Goal: Task Accomplishment & Management: Use online tool/utility

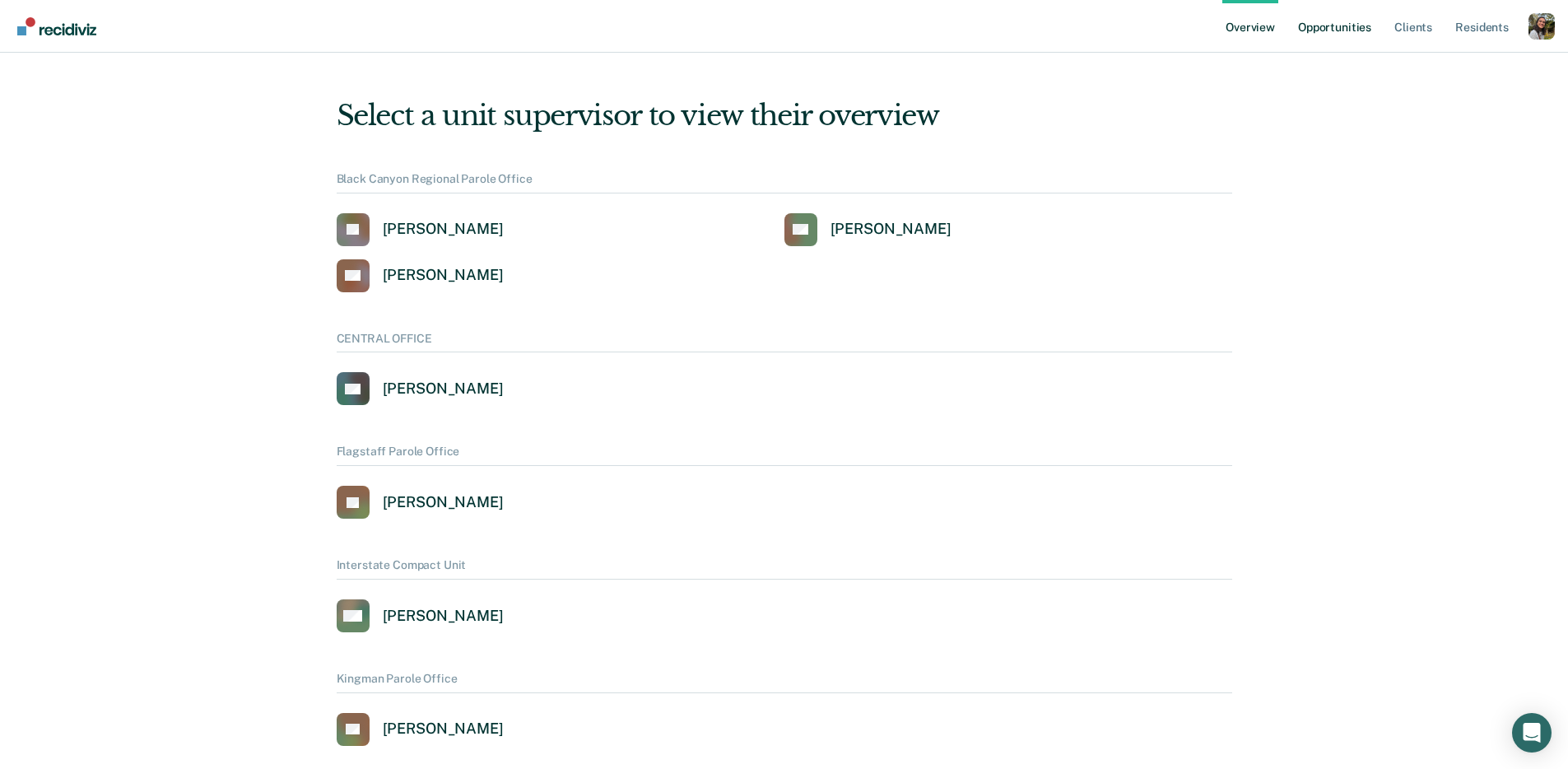
click at [1333, 38] on link "Opportunities" at bounding box center [1335, 26] width 79 height 53
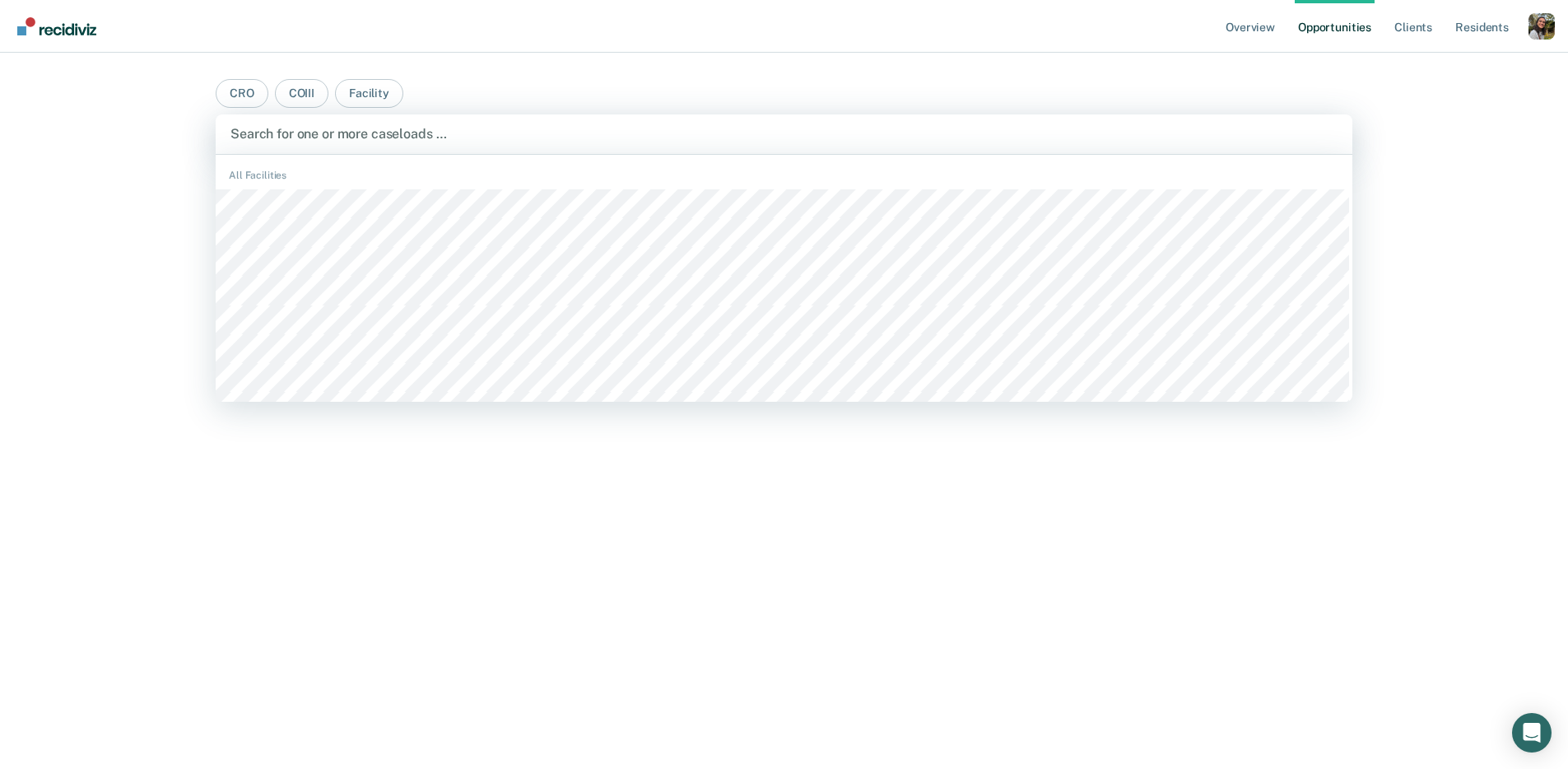
click at [468, 146] on div "Search for one or more caseloads …" at bounding box center [784, 134] width 1137 height 40
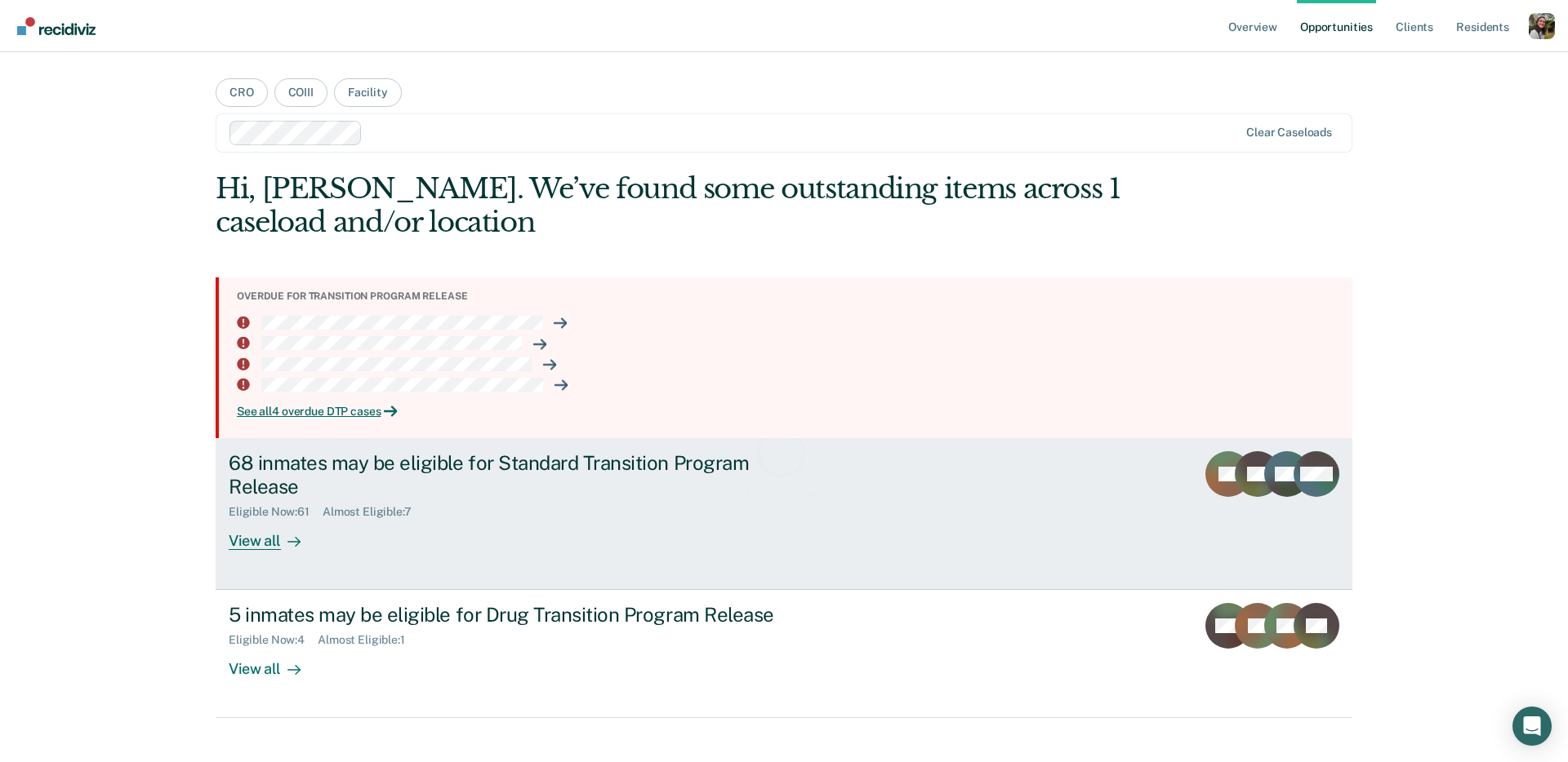
click at [410, 449] on link "68 inmates may be eligible for Standard Transition Program Release Eligible Now…" at bounding box center [784, 514] width 1136 height 152
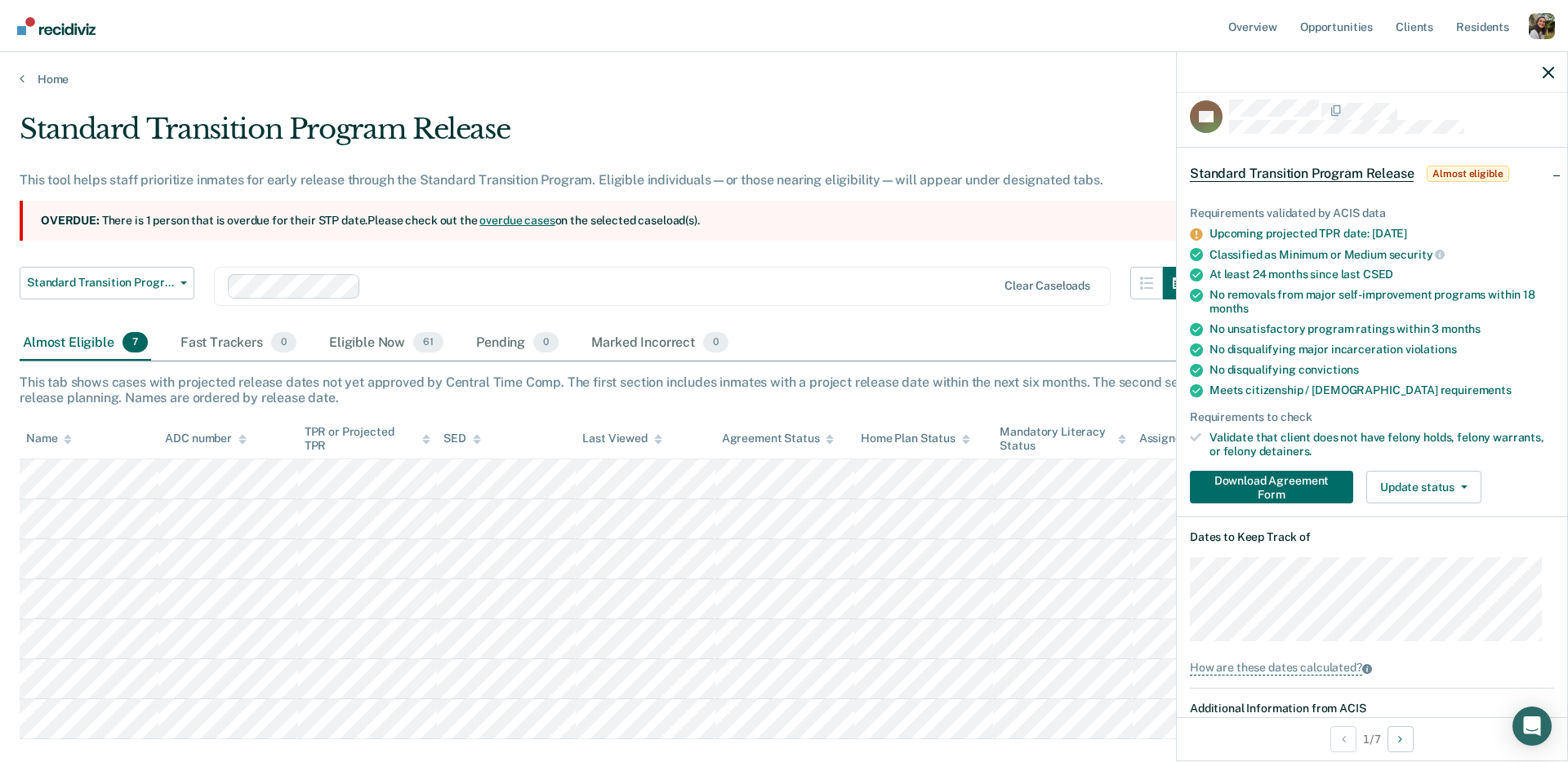
scroll to position [18, 0]
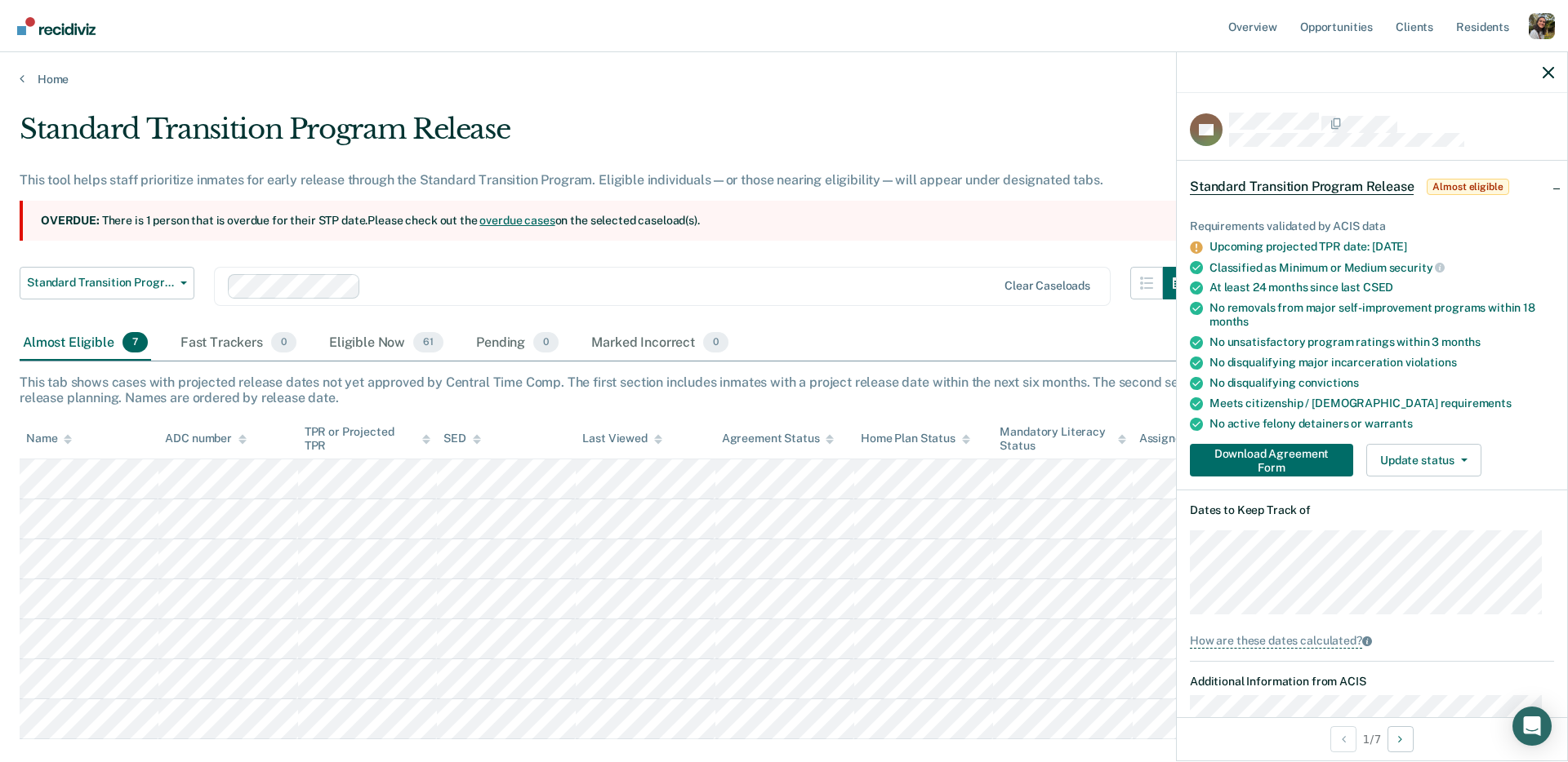
drag, startPoint x: 476, startPoint y: 257, endPoint x: 505, endPoint y: 224, distance: 43.9
click at [476, 257] on div "Standard Transition Program Release This tool helps staff prioritize inmates fo…" at bounding box center [607, 219] width 1176 height 213
click at [504, 224] on link "overdue cases" at bounding box center [517, 220] width 75 height 13
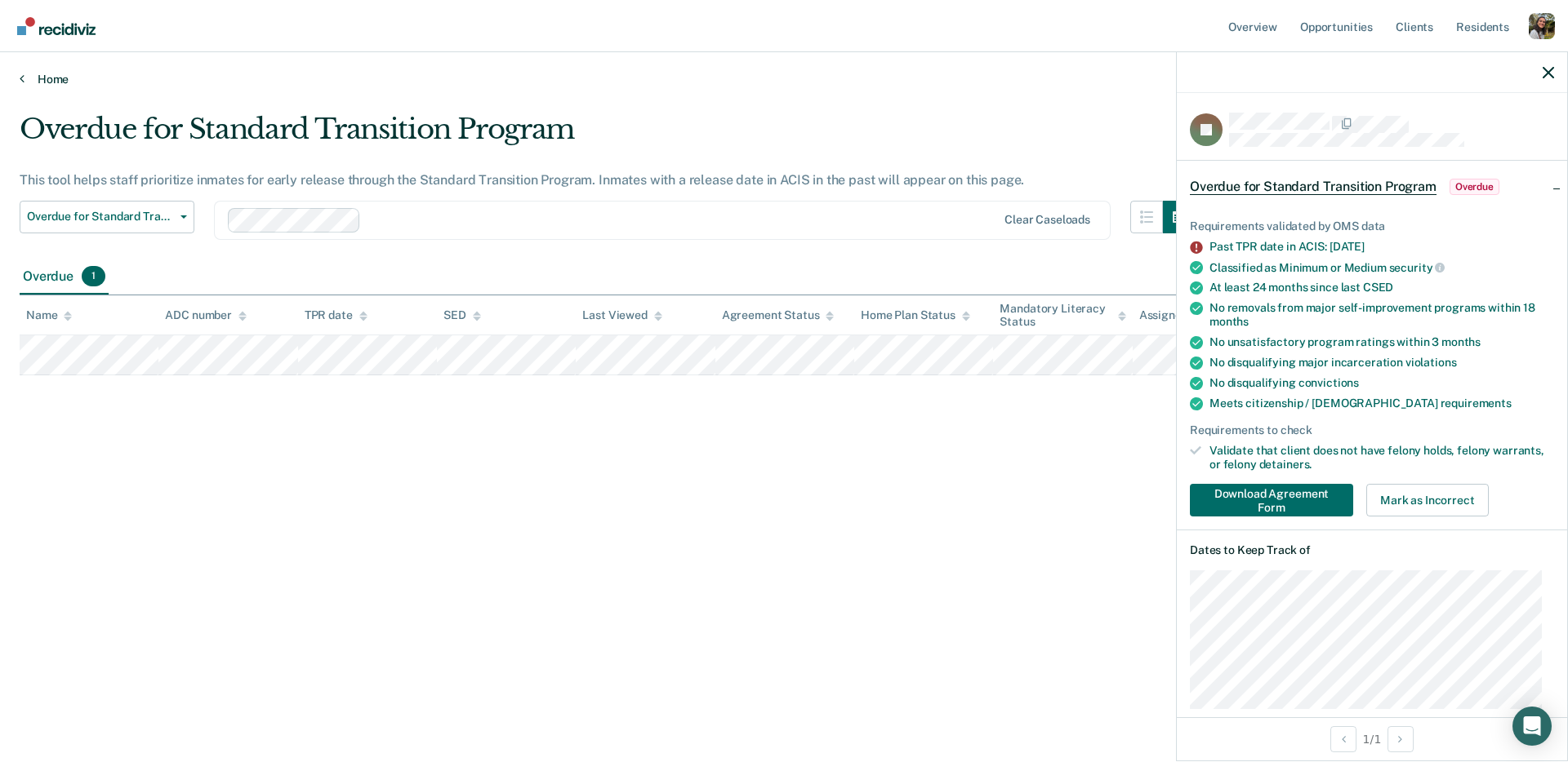
click at [50, 74] on link "Home" at bounding box center [784, 79] width 1529 height 15
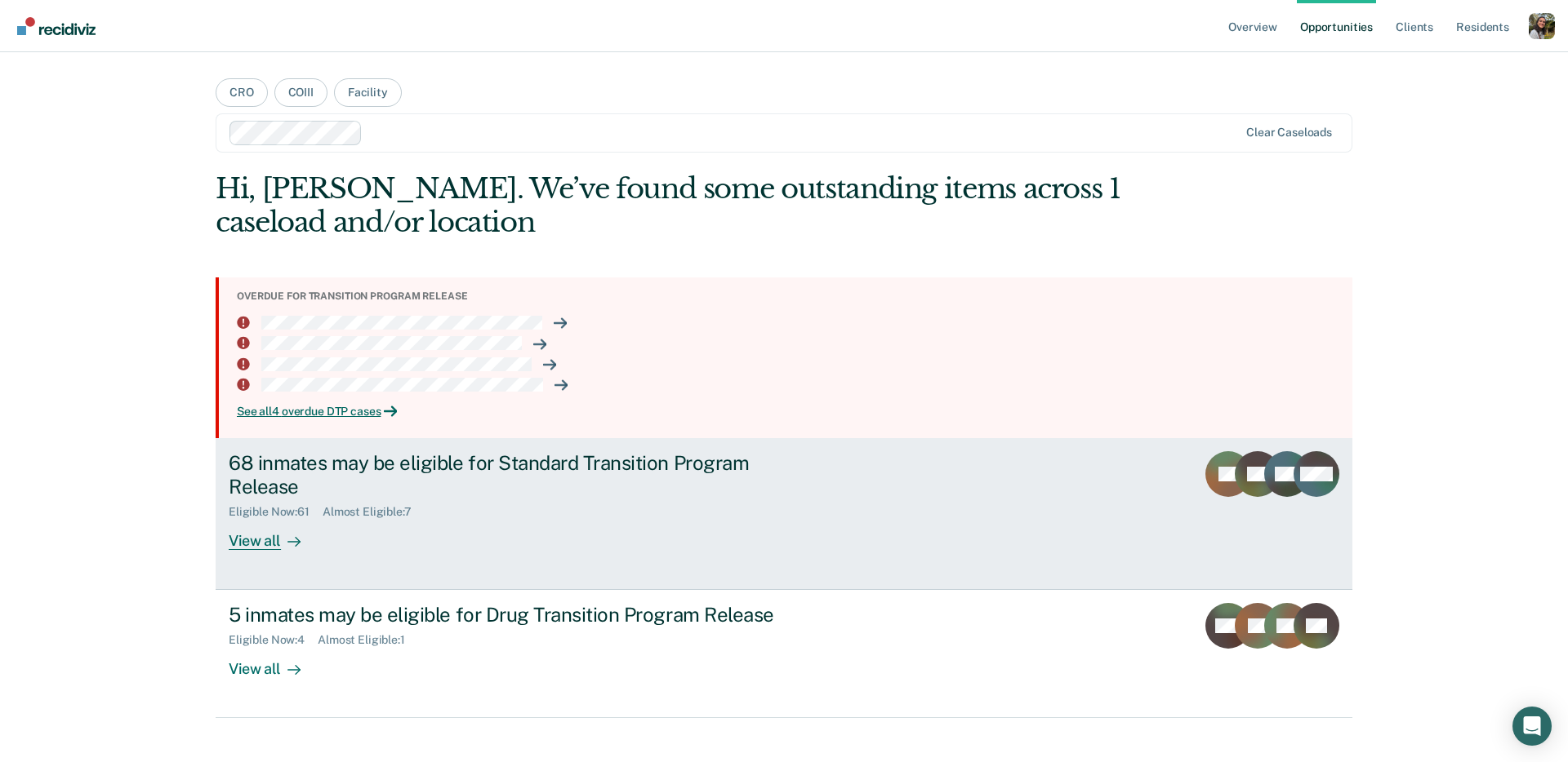
click at [410, 486] on div "68 inmates may be eligible for Standard Transition Program Release" at bounding box center [515, 475] width 574 height 48
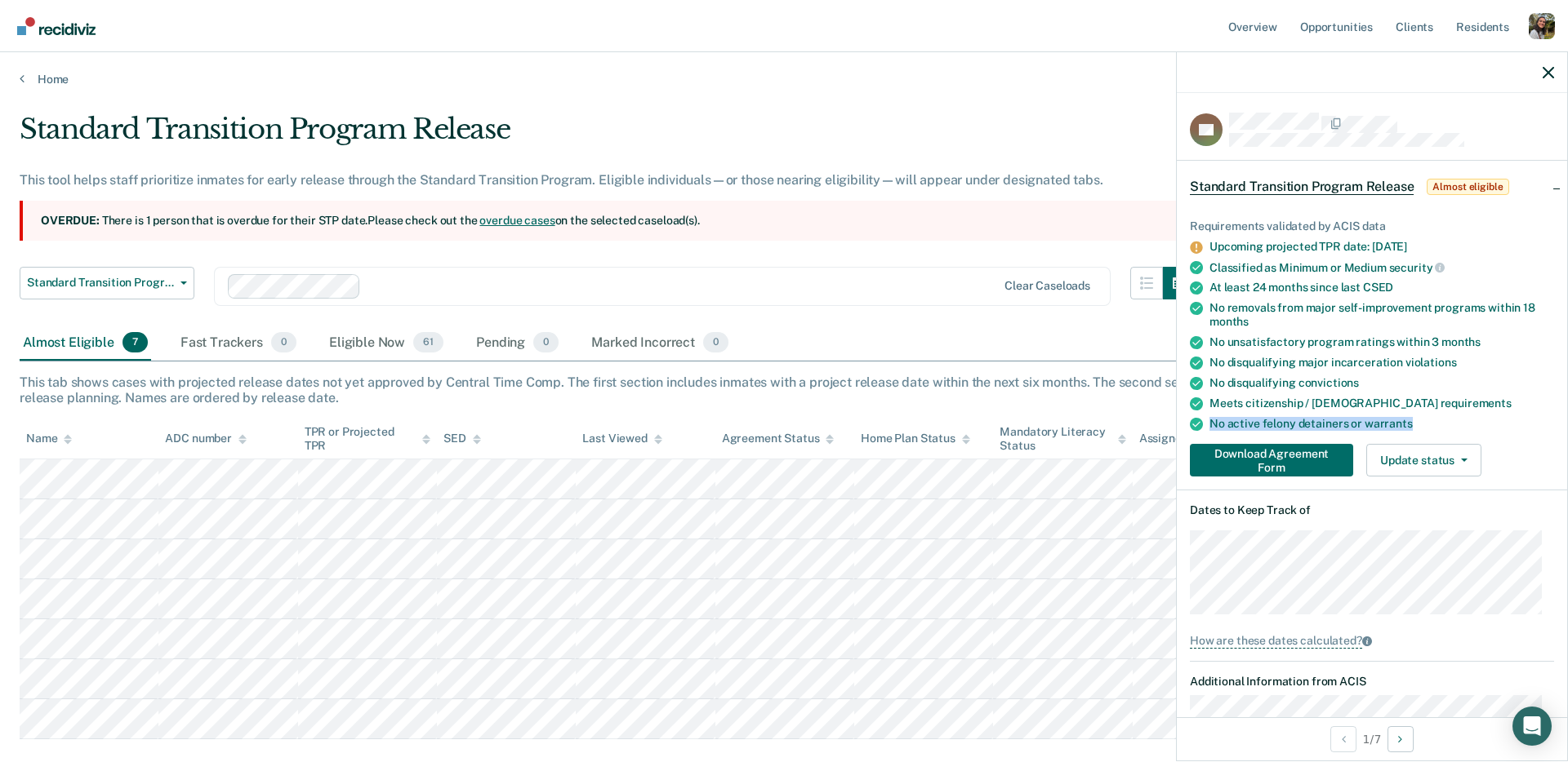
drag, startPoint x: 1420, startPoint y: 422, endPoint x: 1211, endPoint y: 423, distance: 209.0
click at [1211, 423] on div "No active felony detainers or warrants" at bounding box center [1382, 423] width 345 height 14
click at [552, 222] on link "overdue cases" at bounding box center [517, 220] width 75 height 13
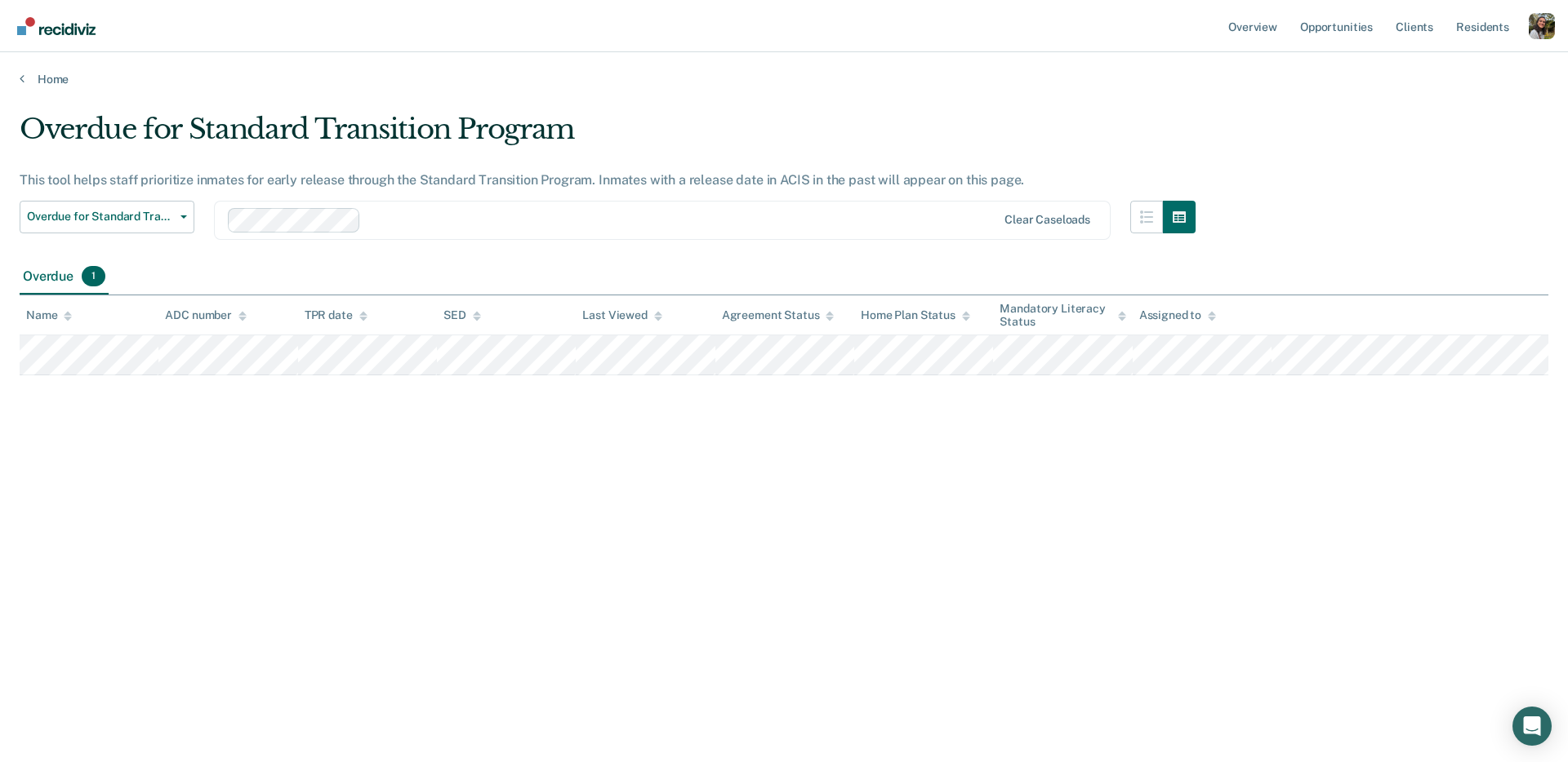
click at [364, 329] on th "TPR date" at bounding box center [367, 316] width 138 height 40
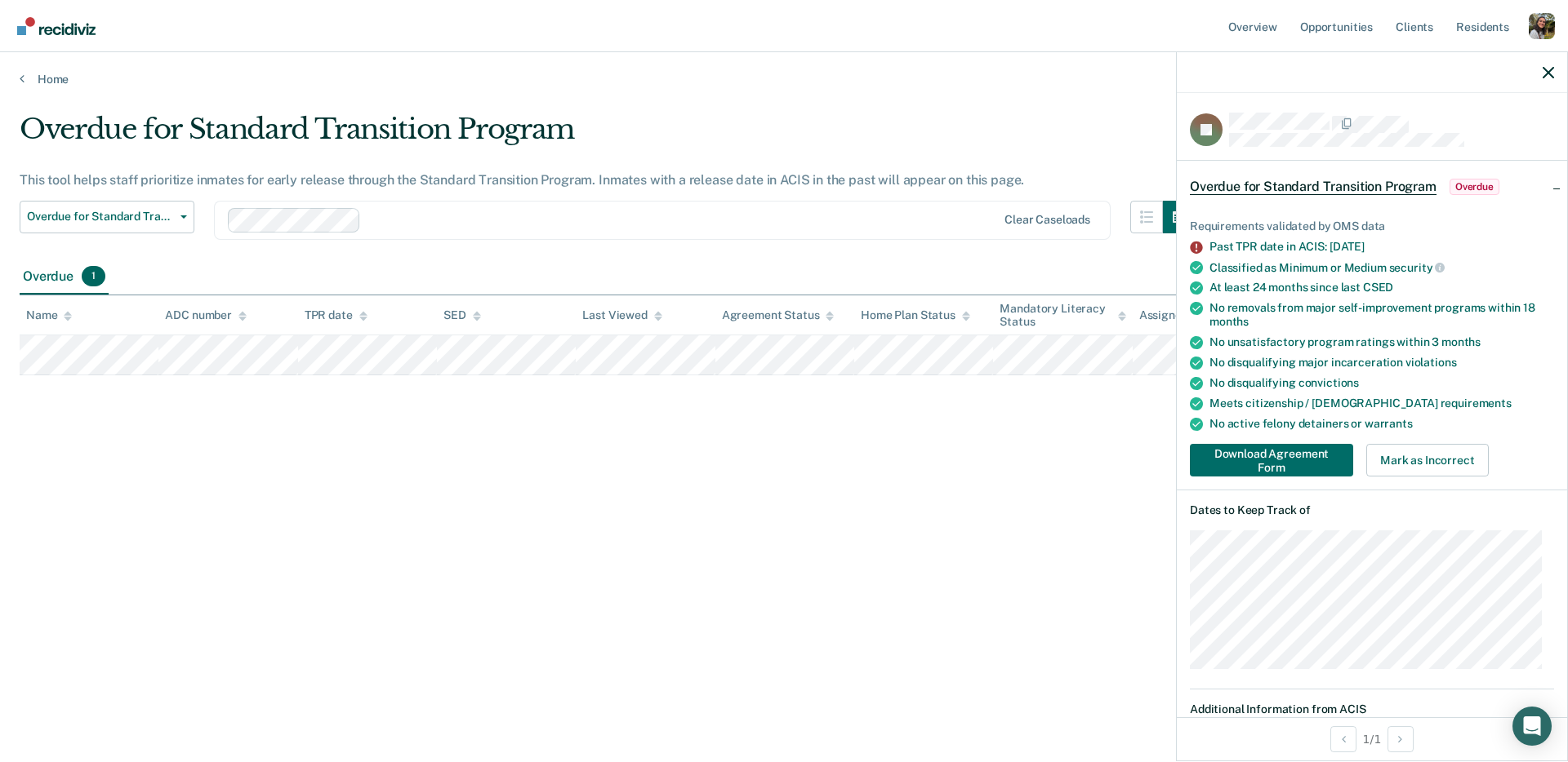
click at [332, 495] on div "Overdue for Standard Transition Program This tool helps staff prioritize inmate…" at bounding box center [784, 376] width 1529 height 528
click at [158, 217] on span "Overdue for Standard Transition Program" at bounding box center [100, 216] width 147 height 14
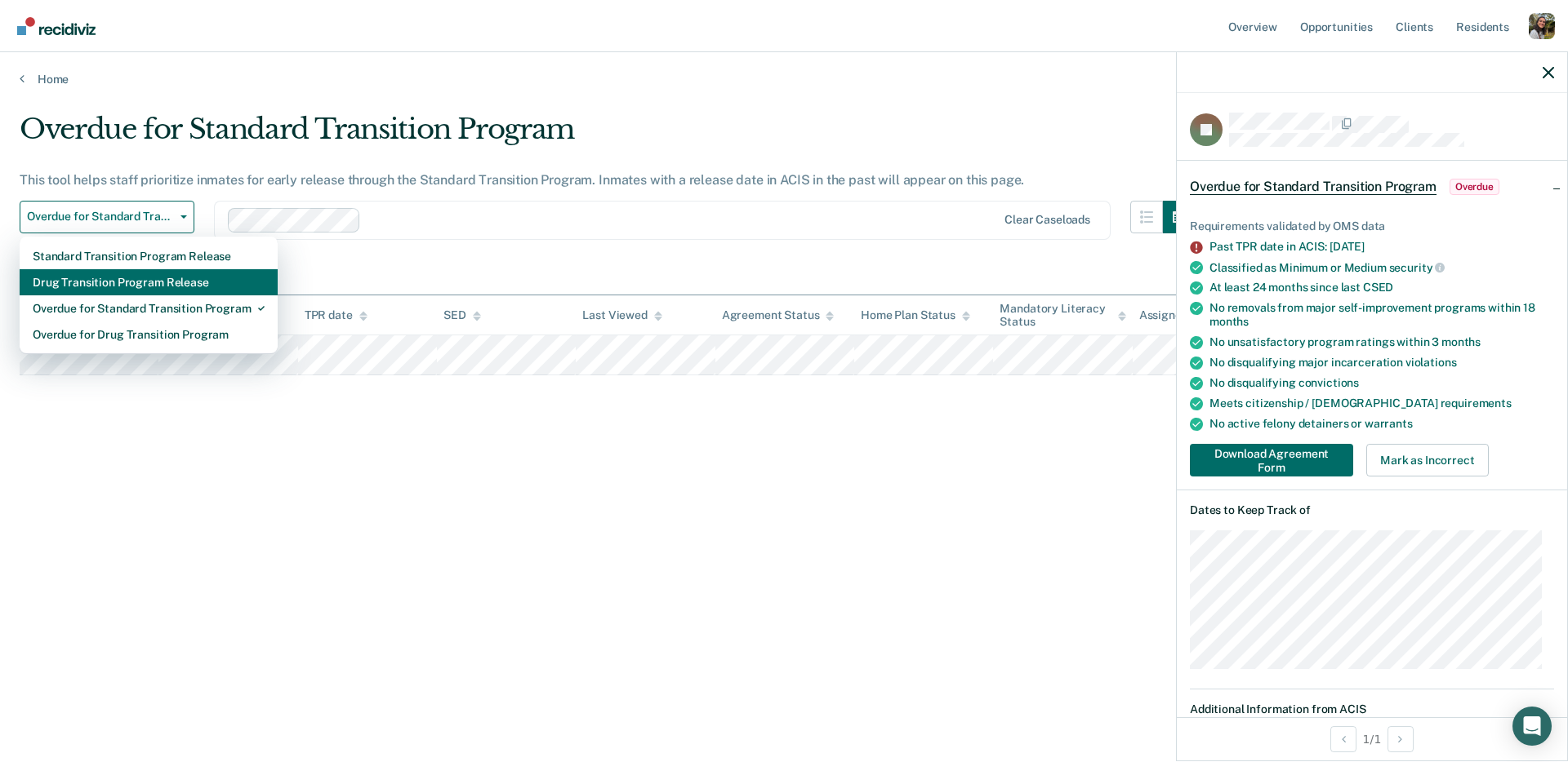
click at [150, 288] on div "Drug Transition Program Release" at bounding box center [148, 282] width 232 height 27
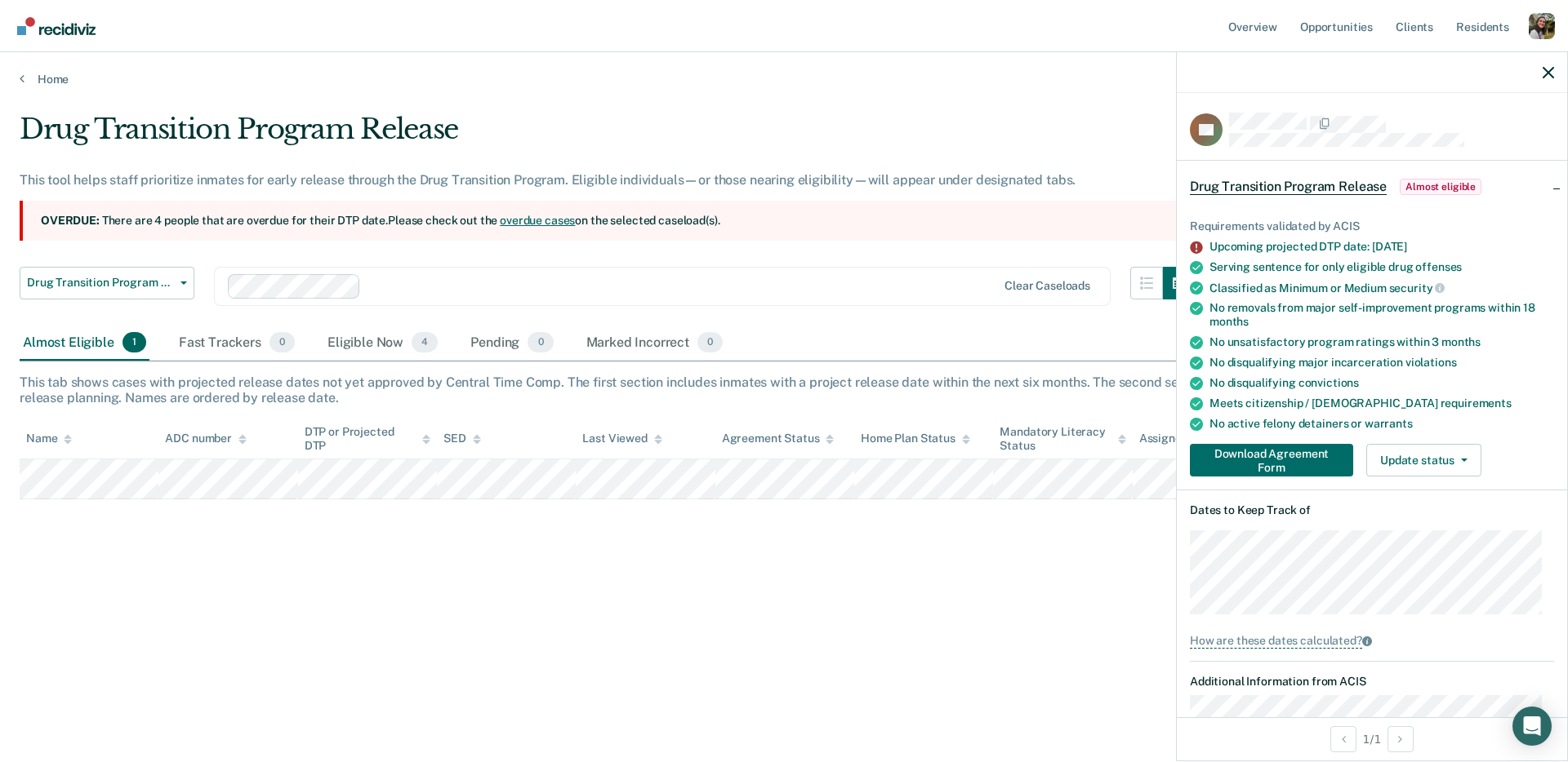
click at [551, 220] on link "overdue cases" at bounding box center [537, 220] width 75 height 13
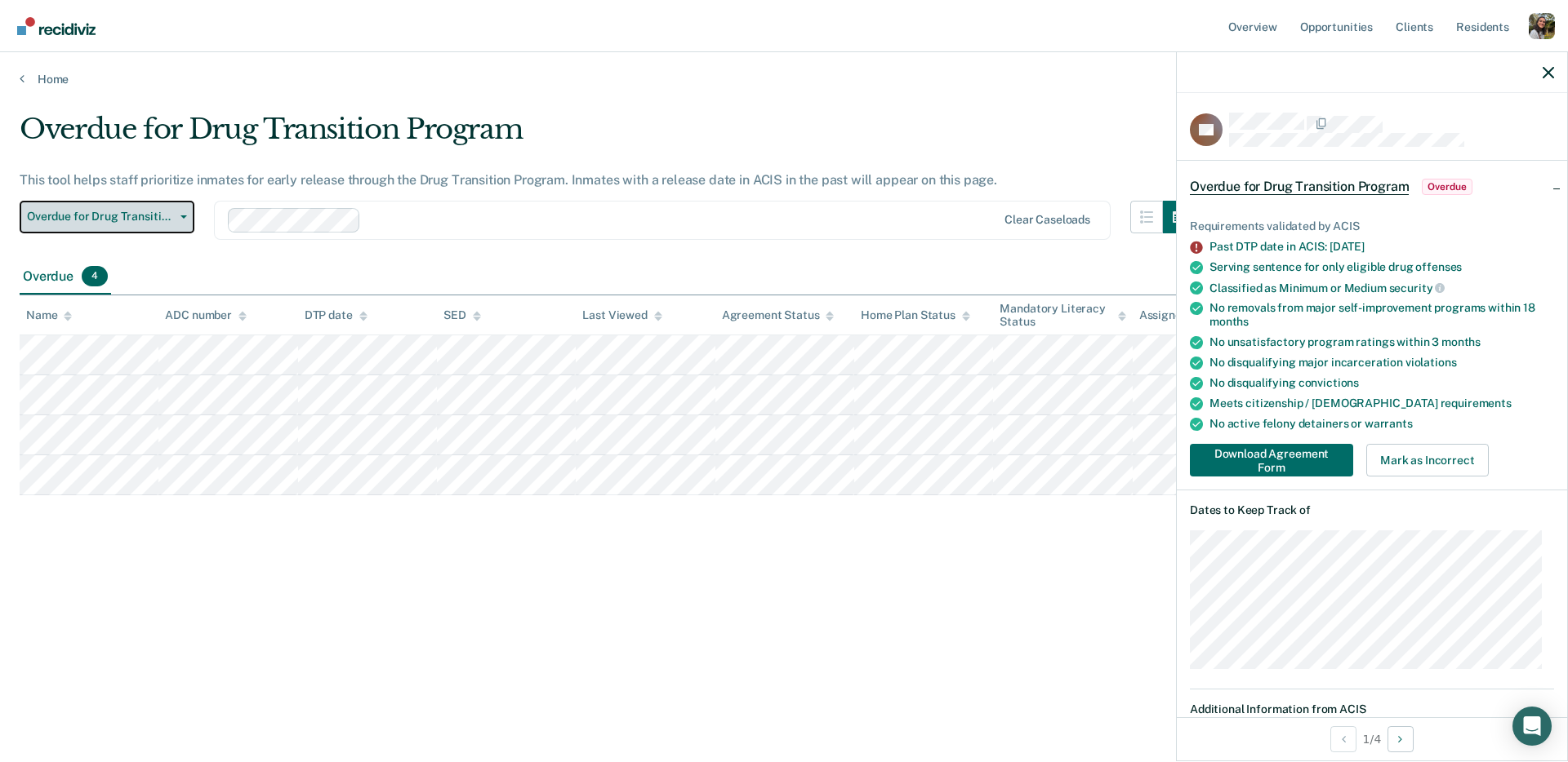
click at [138, 215] on span "Overdue for Drug Transition Program" at bounding box center [100, 216] width 147 height 14
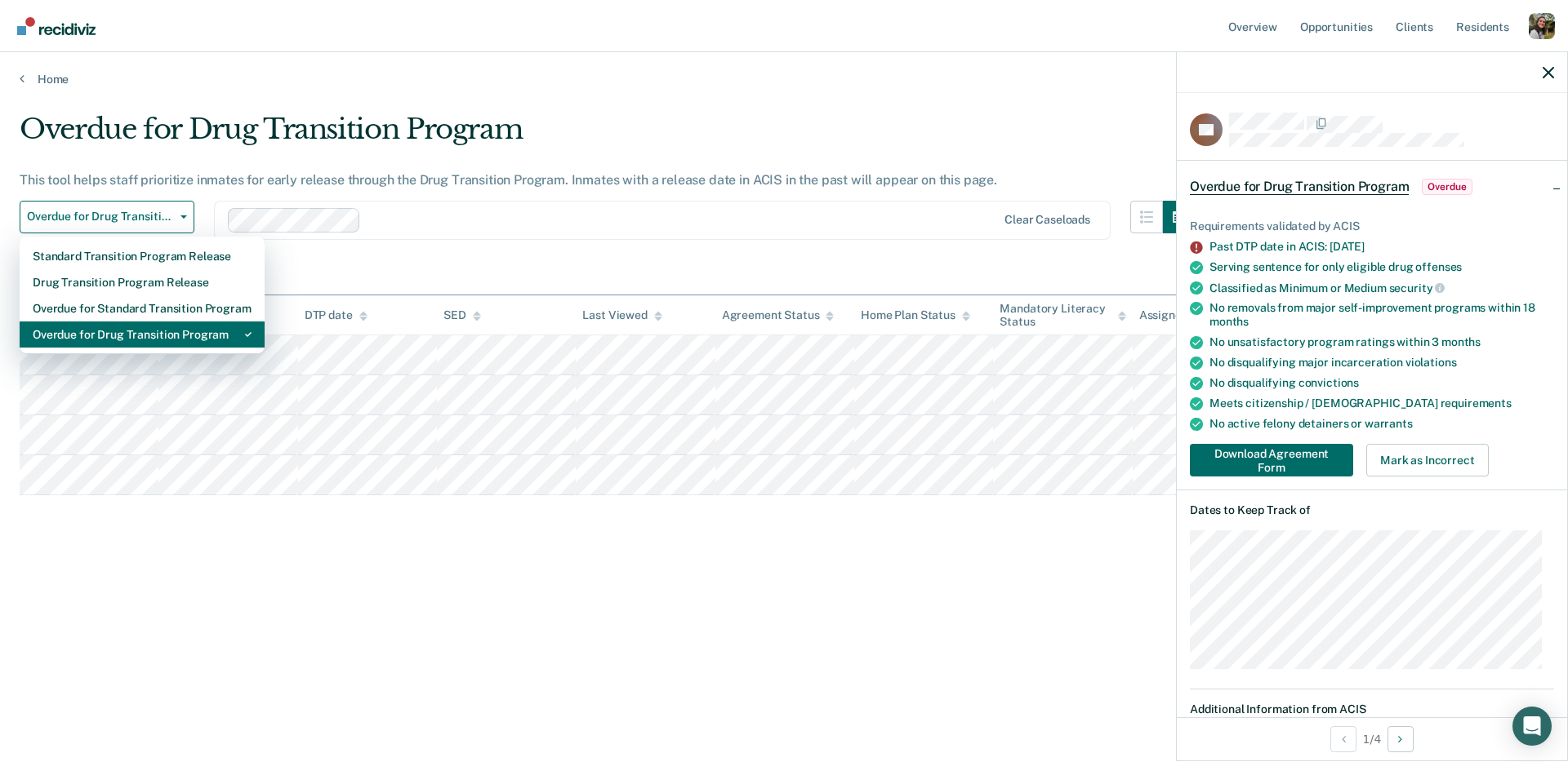
click at [177, 328] on div "Overdue for Drug Transition Program" at bounding box center [142, 334] width 219 height 27
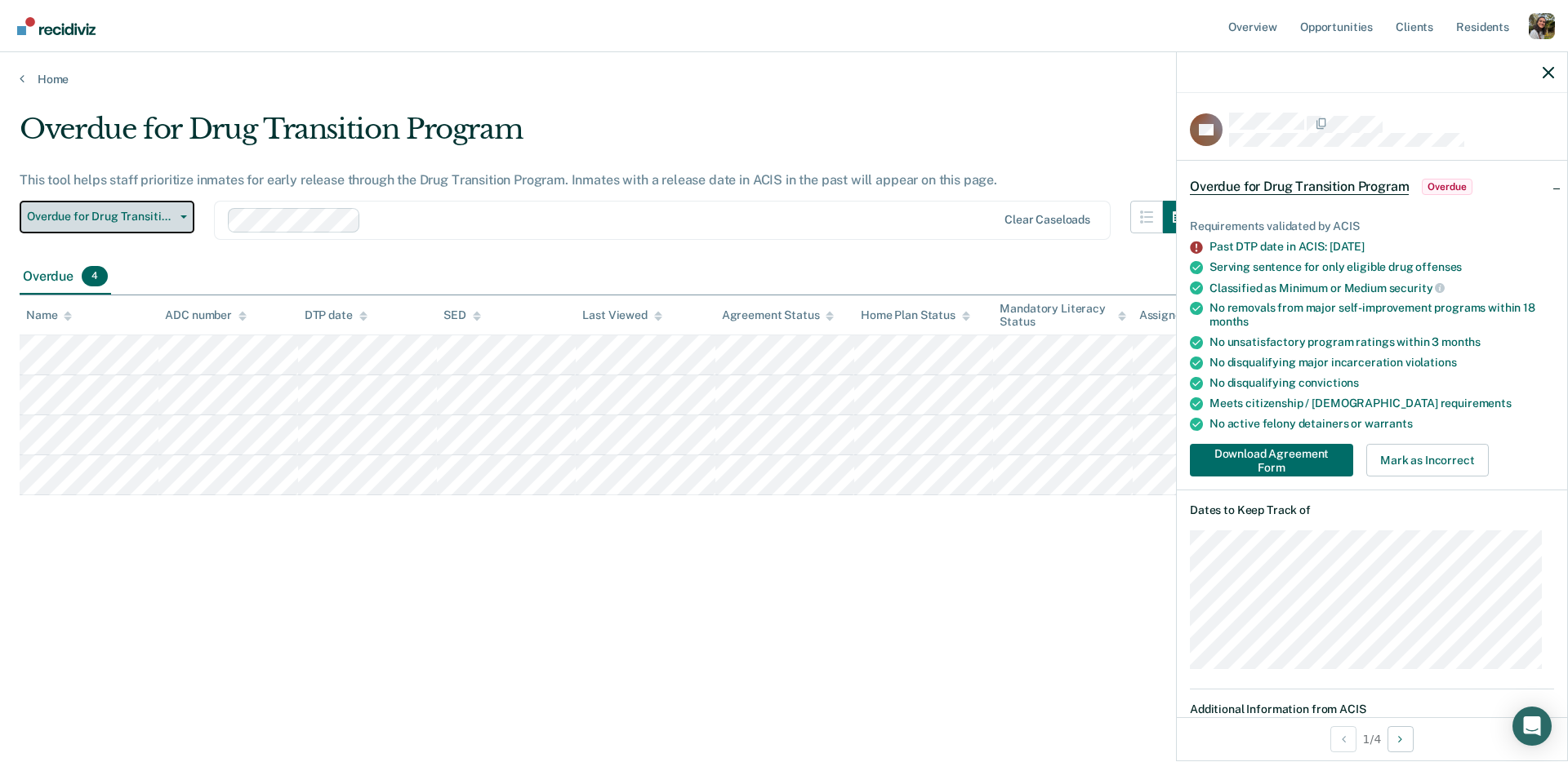
click at [154, 223] on button "Overdue for Drug Transition Program" at bounding box center [106, 217] width 175 height 33
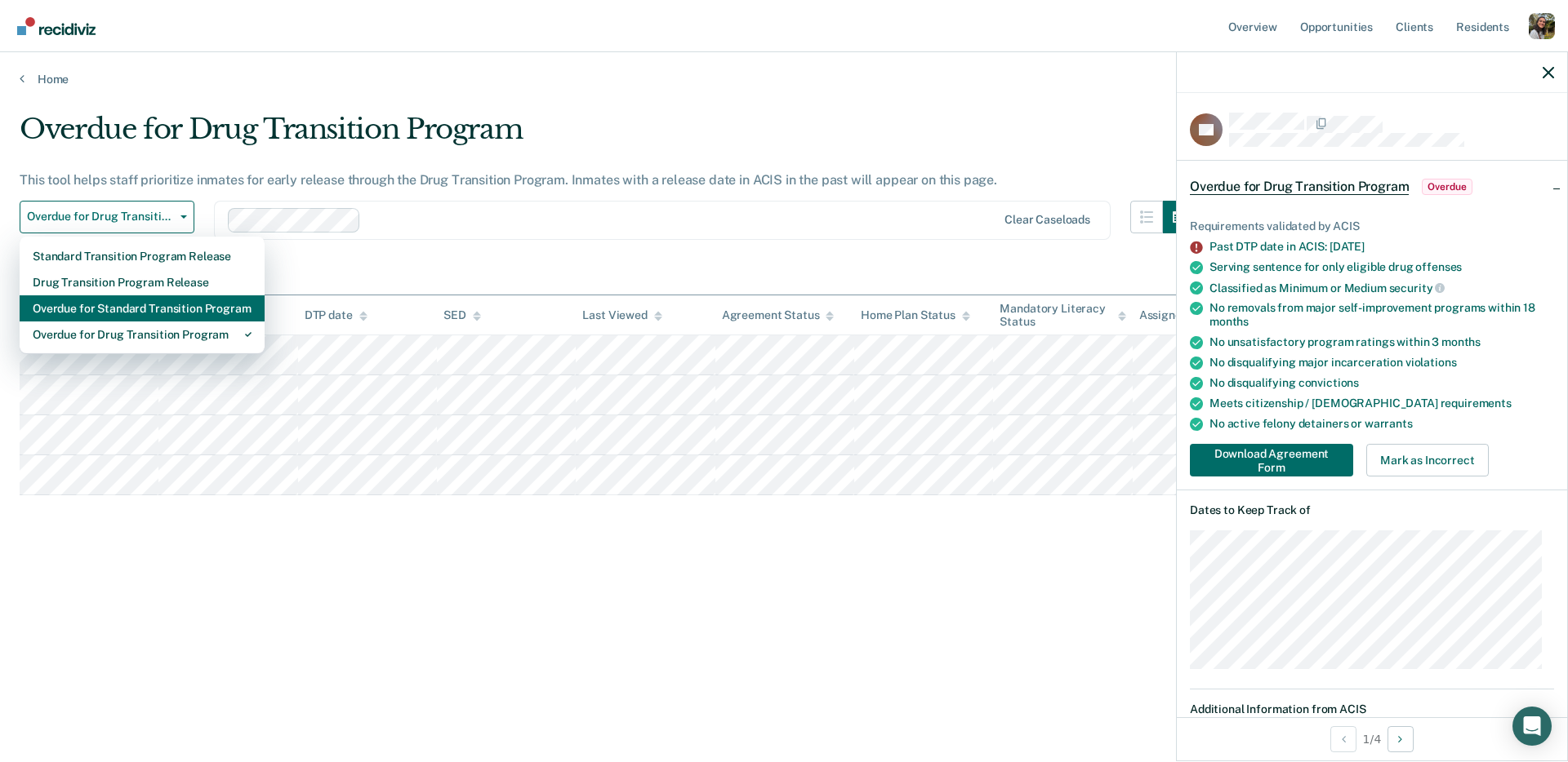
click at [171, 313] on div "Overdue for Standard Transition Program" at bounding box center [142, 309] width 219 height 27
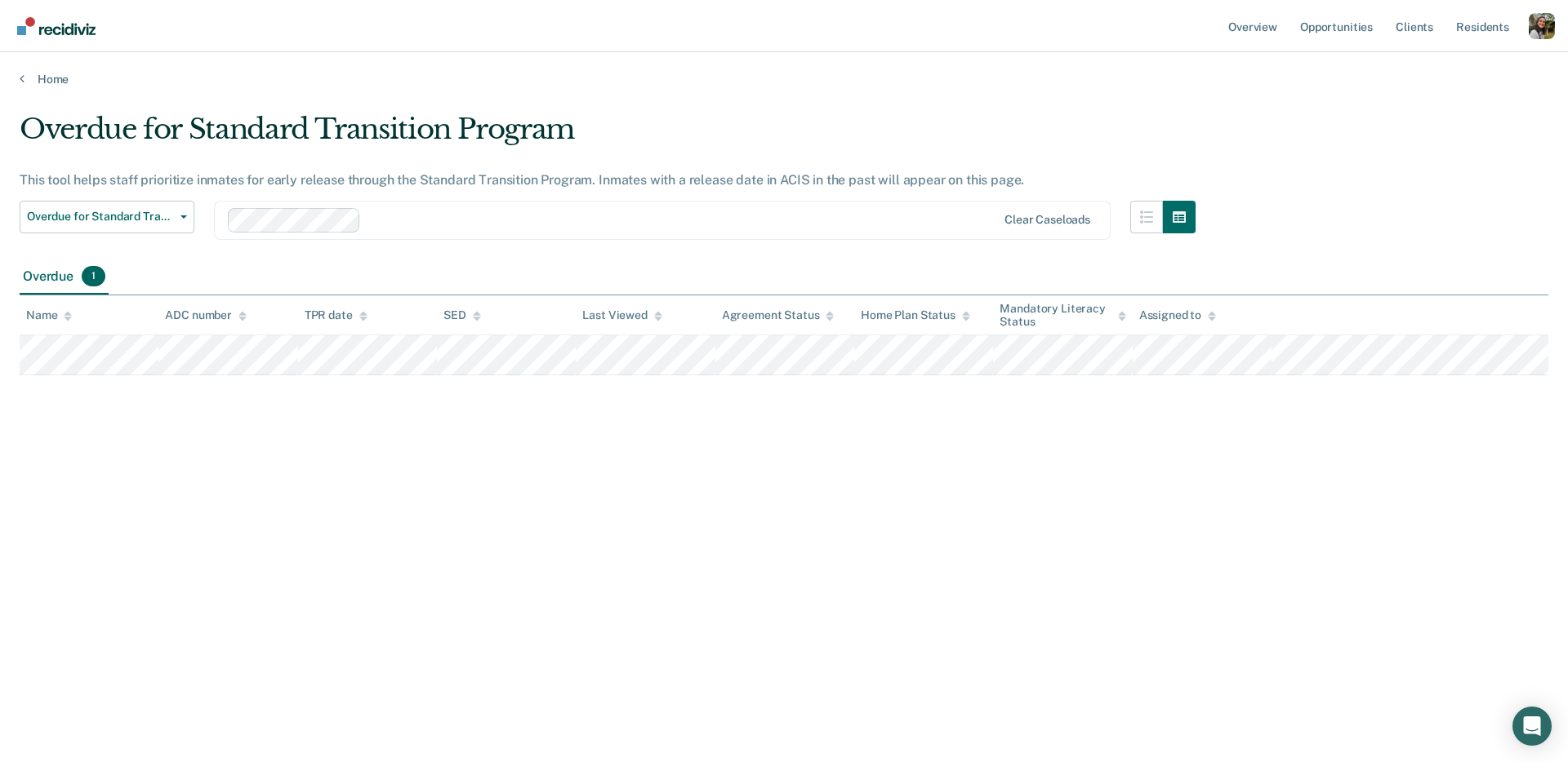
click at [687, 378] on div "Overdue for Standard Transition Program This tool helps staff prioritize inmate…" at bounding box center [784, 376] width 1529 height 528
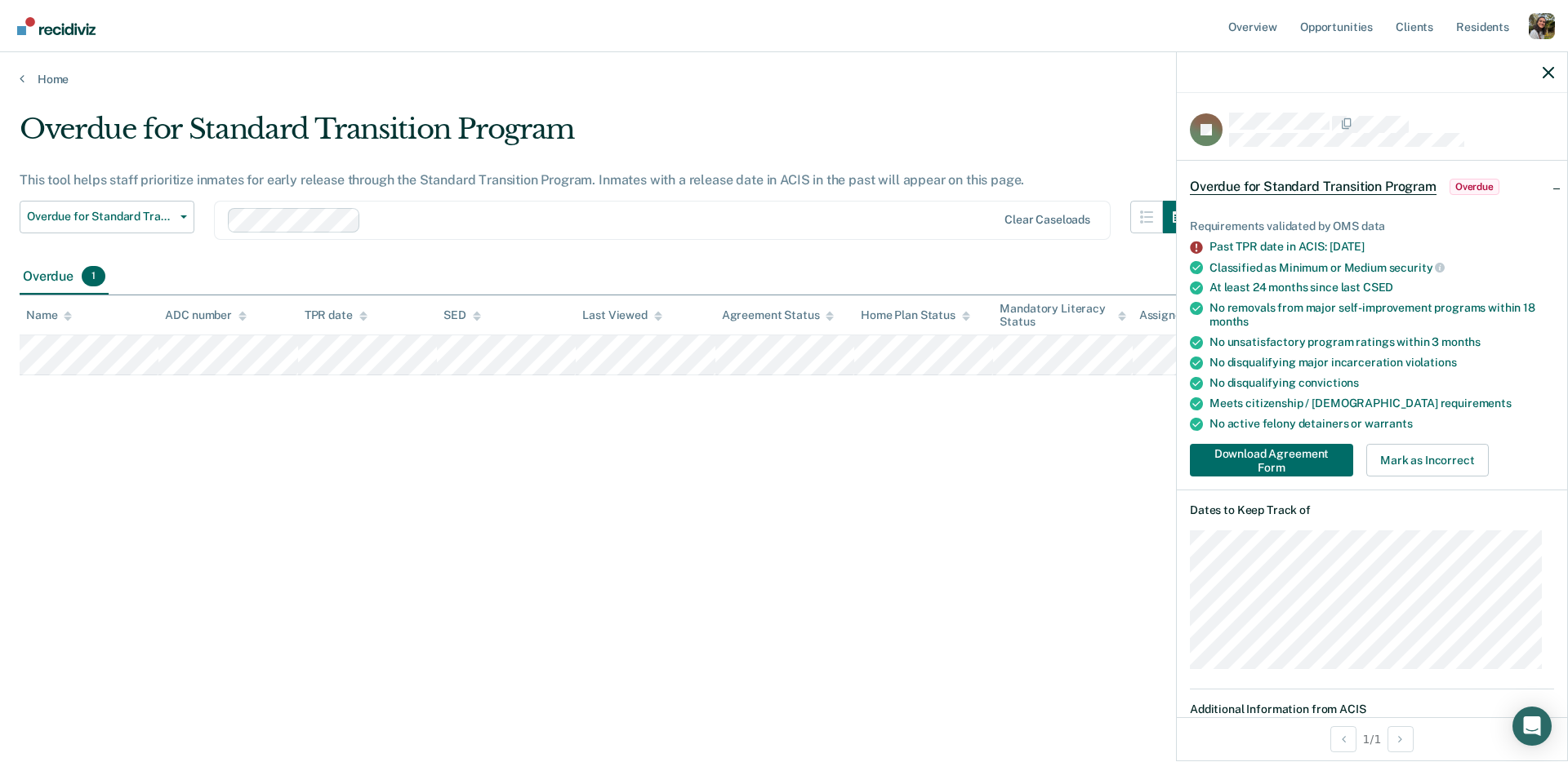
click at [721, 489] on div "Overdue for Standard Transition Program This tool helps staff prioritize inmate…" at bounding box center [784, 376] width 1529 height 528
click at [1544, 65] on button "button" at bounding box center [1548, 71] width 11 height 14
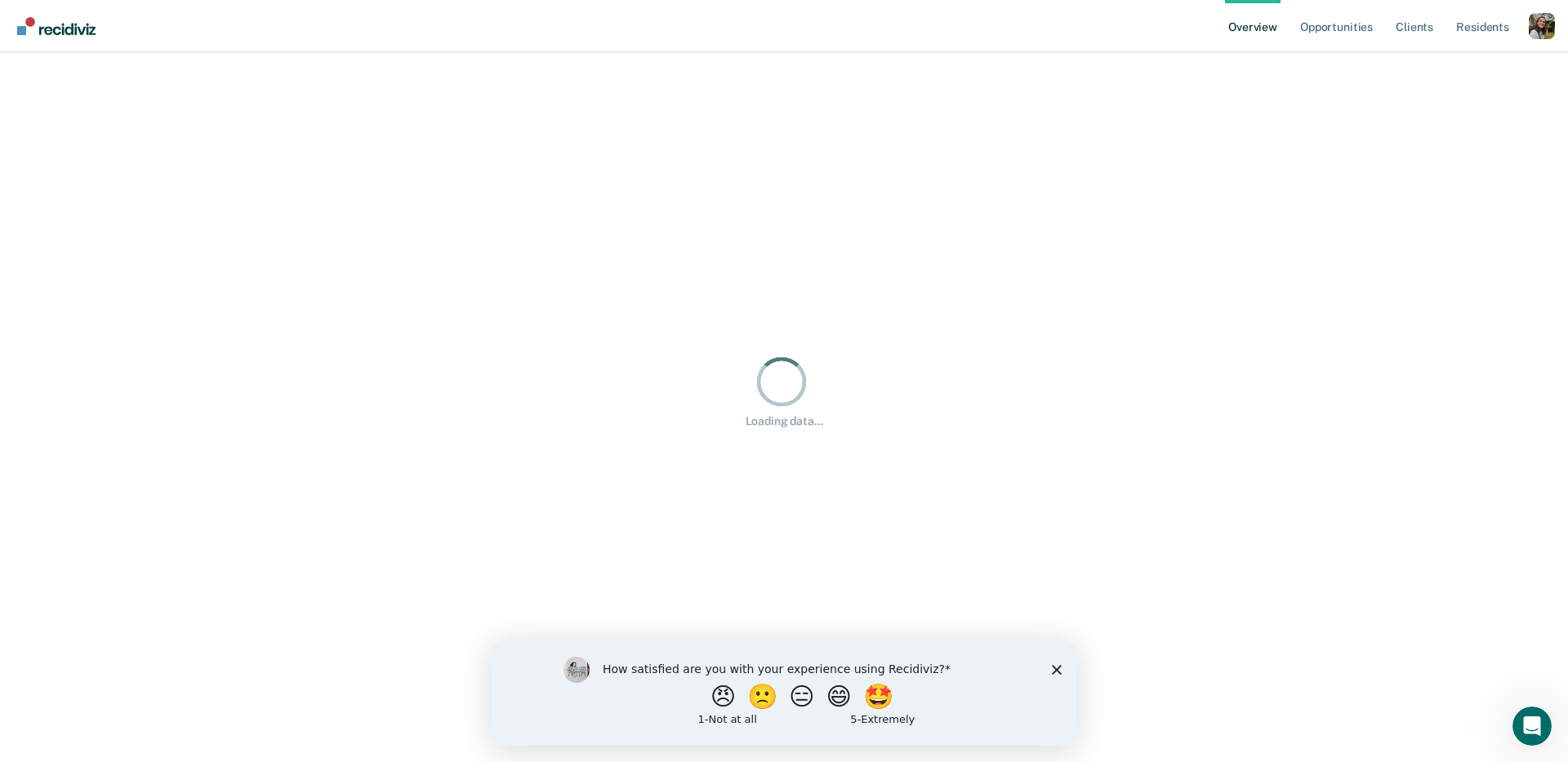
click at [1060, 673] on icon "Close survey" at bounding box center [1057, 669] width 10 height 10
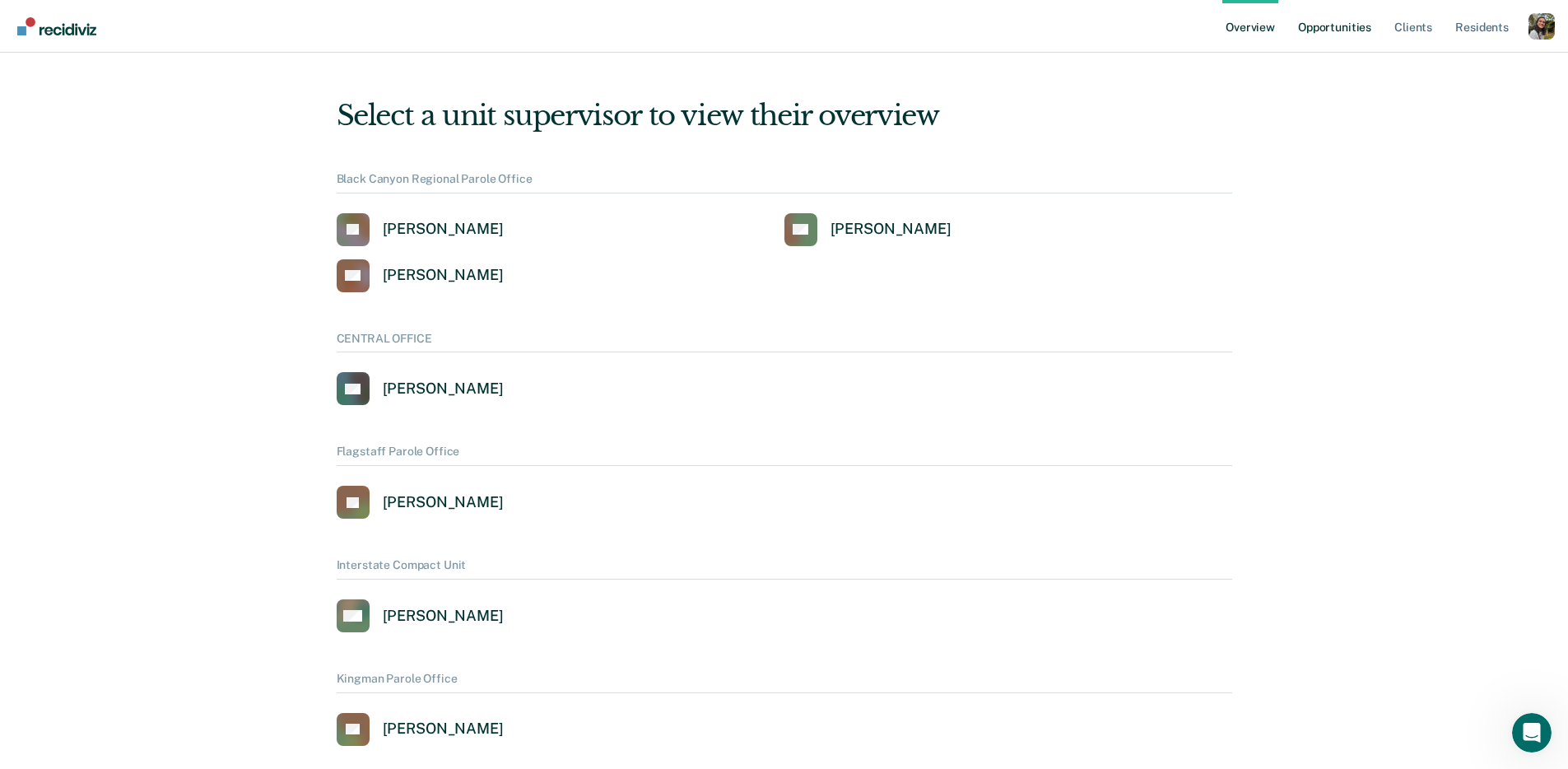
click at [1342, 24] on link "Opportunities" at bounding box center [1335, 26] width 79 height 53
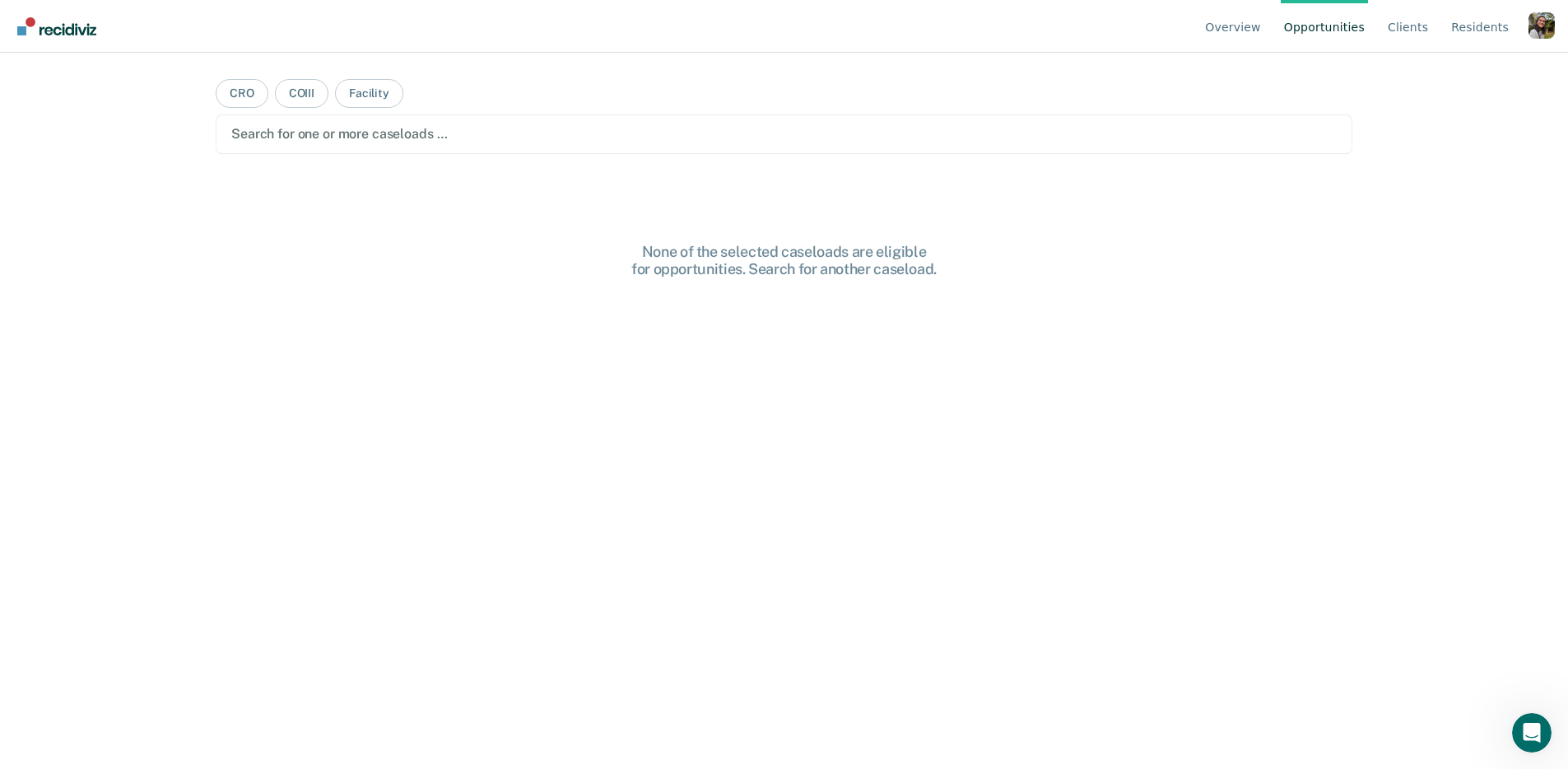
click at [366, 148] on div "Search for one or more caseloads …" at bounding box center [784, 134] width 1137 height 40
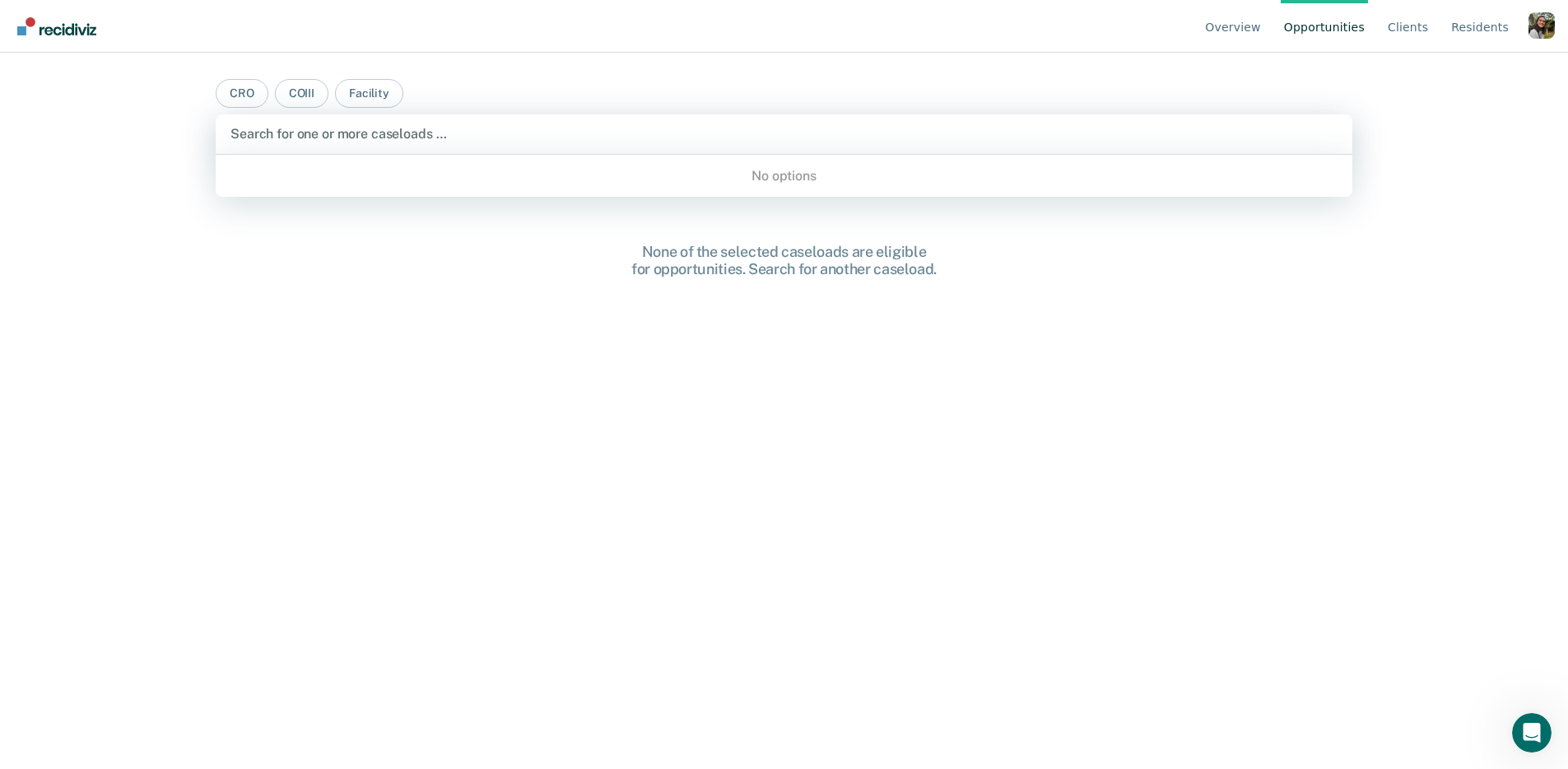
click at [376, 134] on div at bounding box center [784, 134] width 1107 height 18
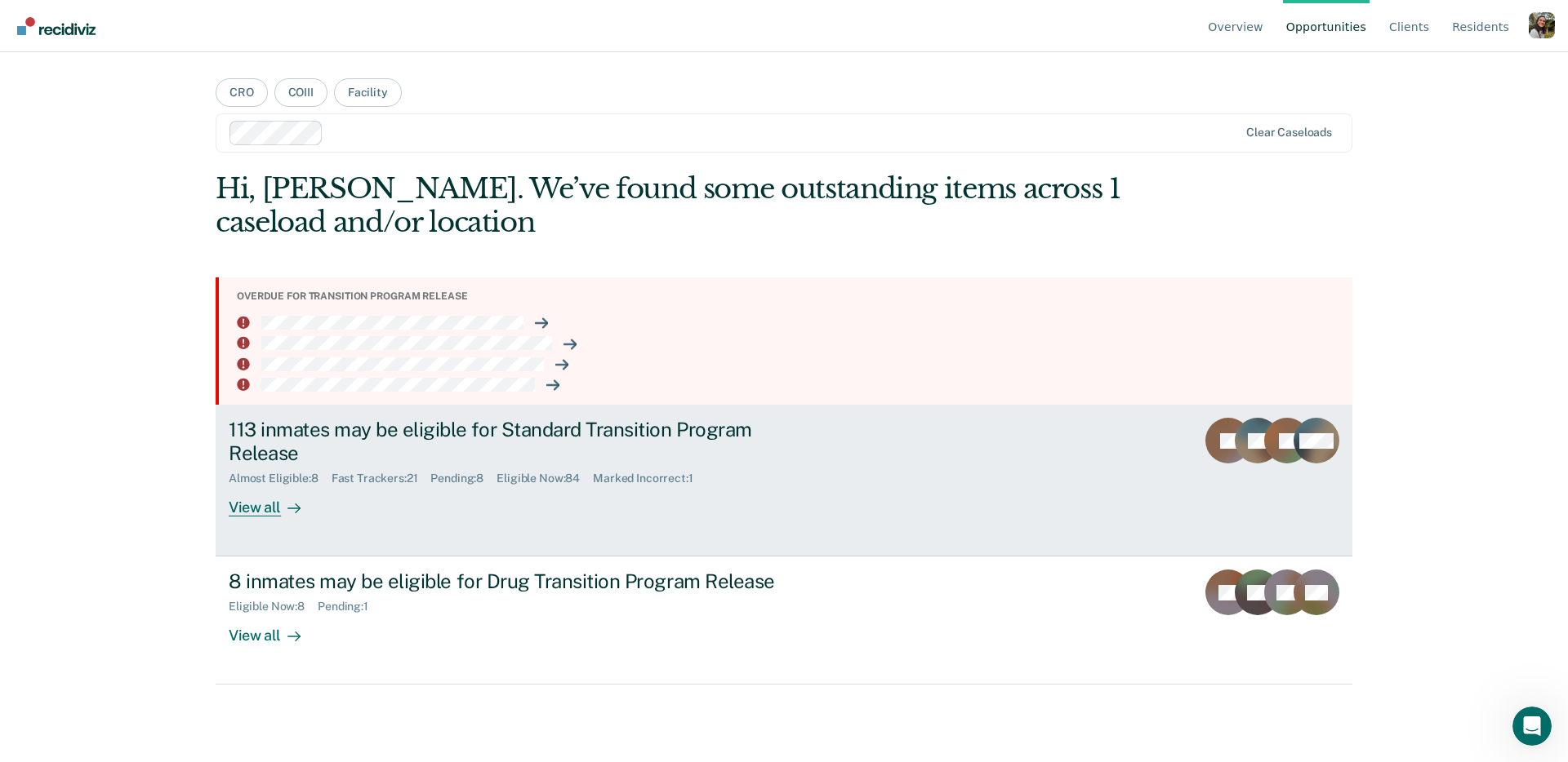
click at [495, 462] on div "113 inmates may be eligible for Standard Transition Program Release" at bounding box center [515, 441] width 574 height 48
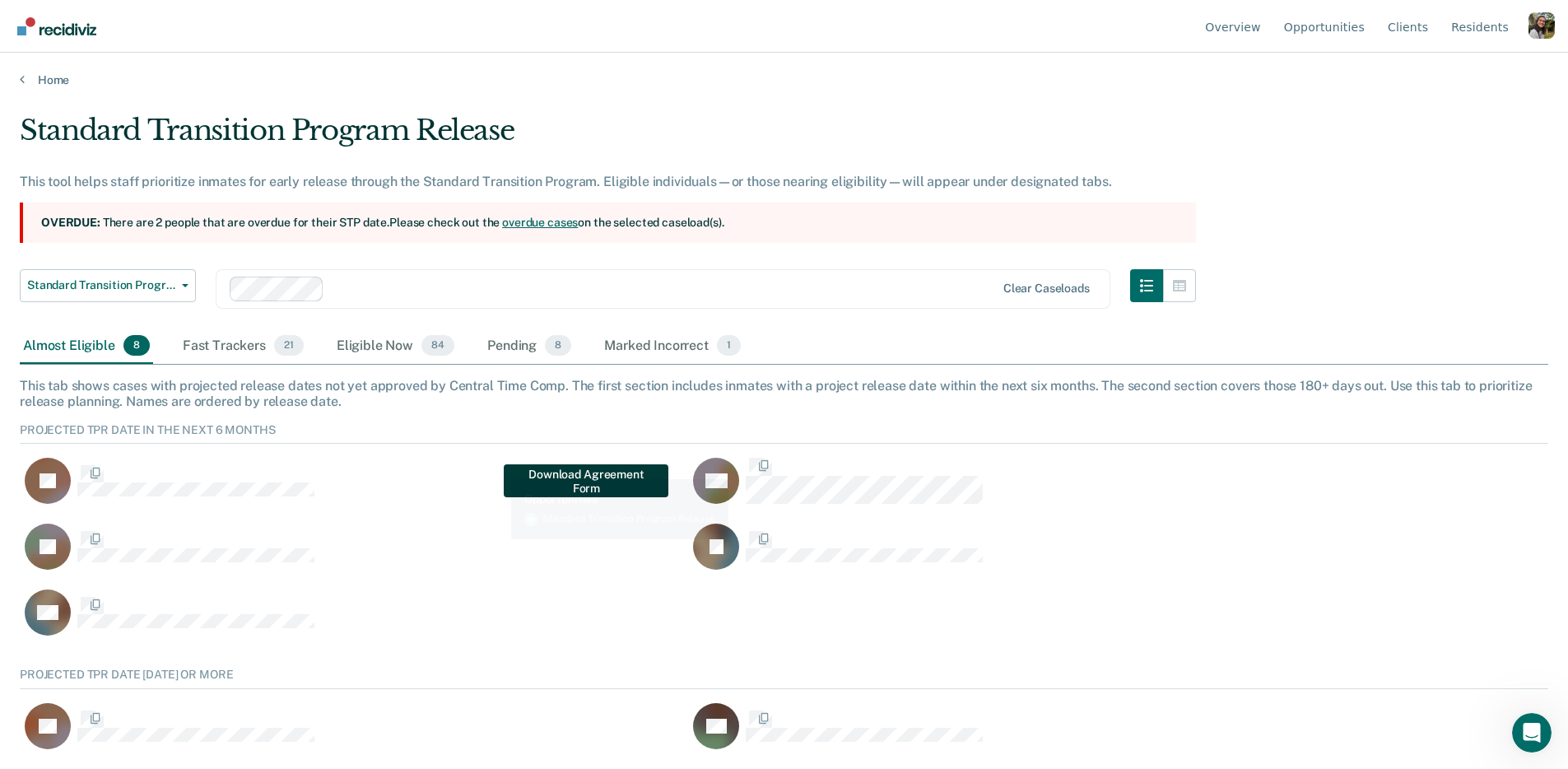
scroll to position [154, 1516]
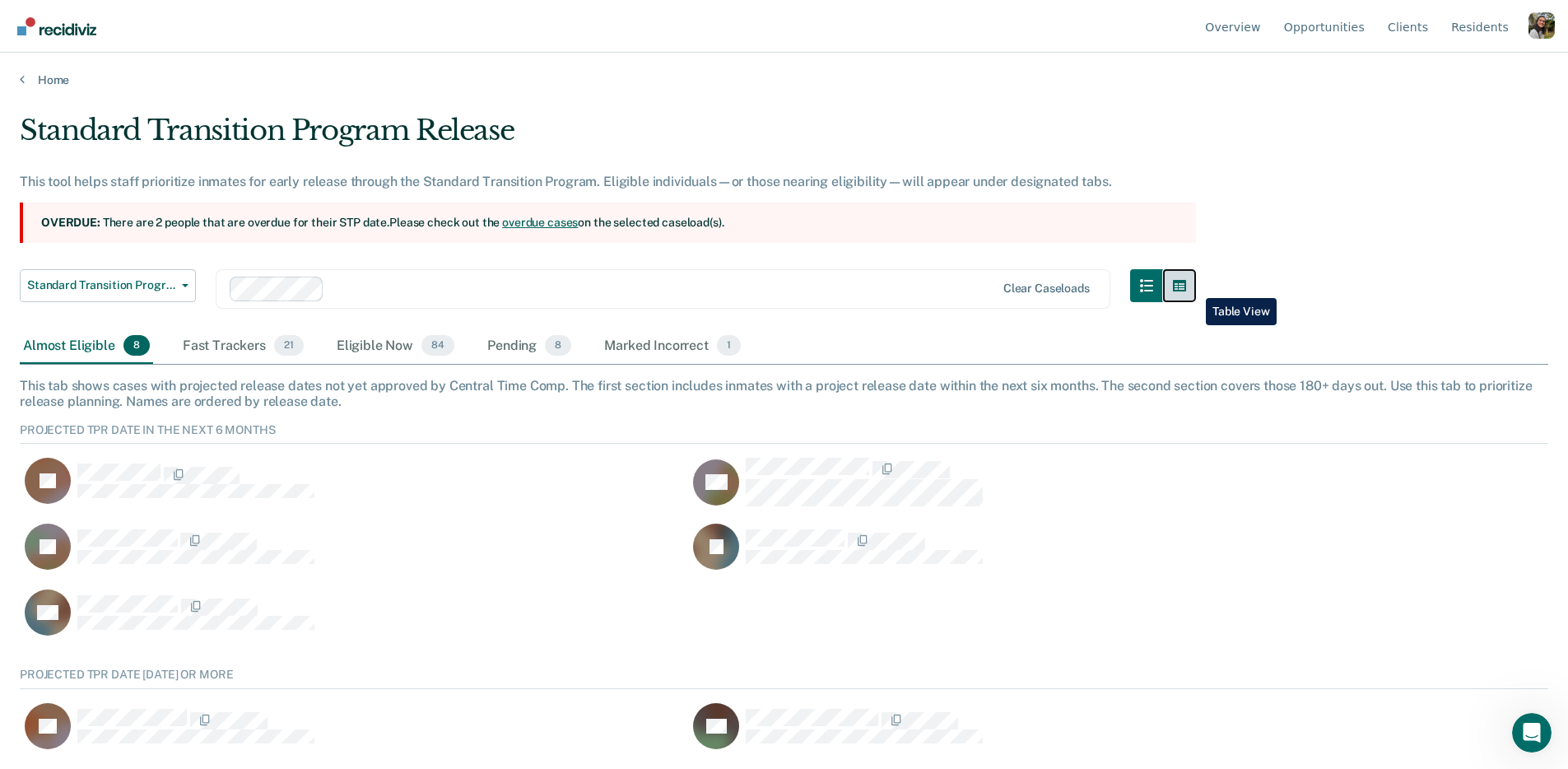
click at [1186, 286] on icon "button" at bounding box center [1180, 286] width 13 height 11
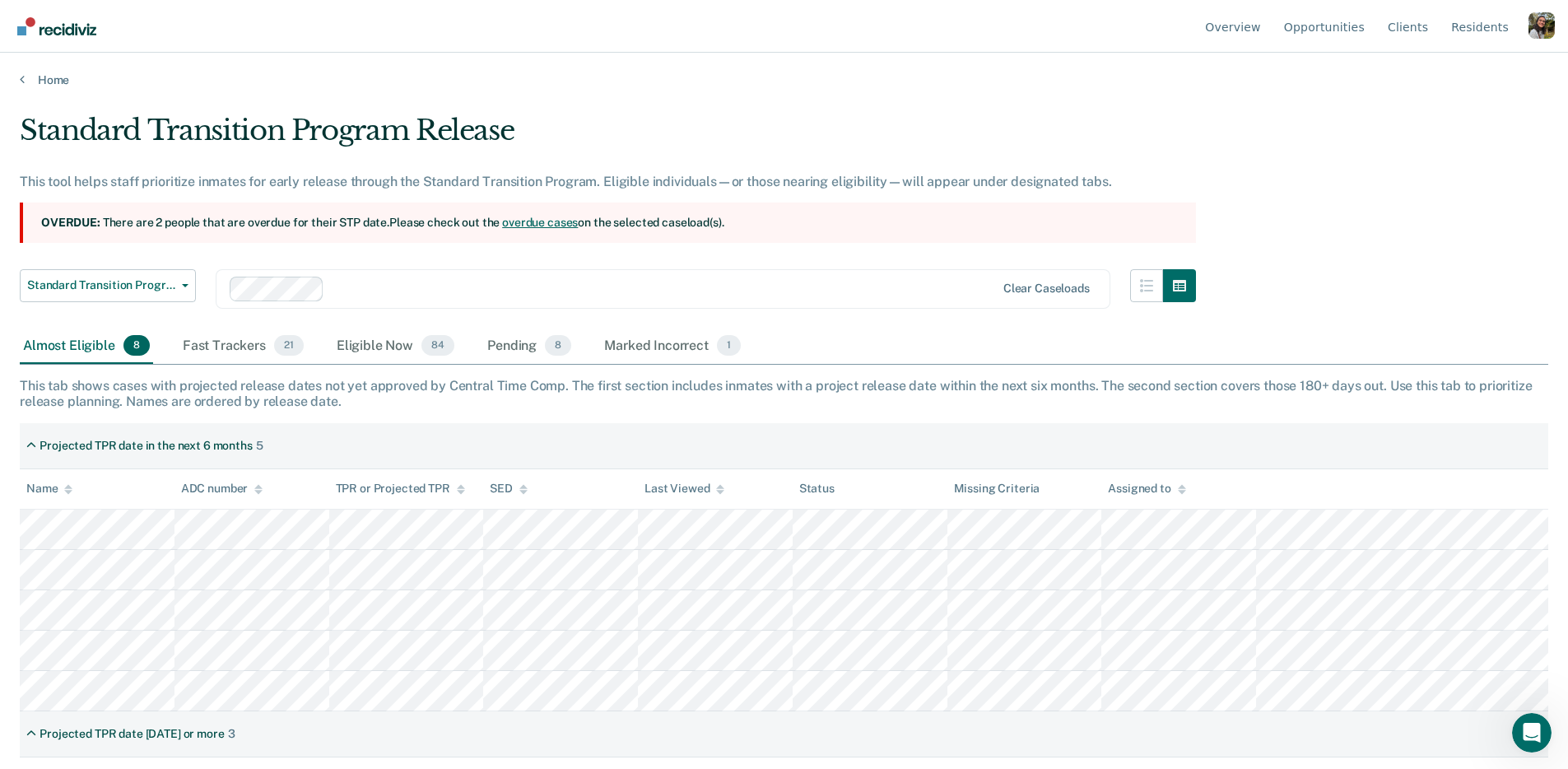
click at [1336, 271] on div "Standard Transition Program Release This tool helps staff prioritize inmates fo…" at bounding box center [784, 380] width 1529 height 532
